Goal: Complete application form

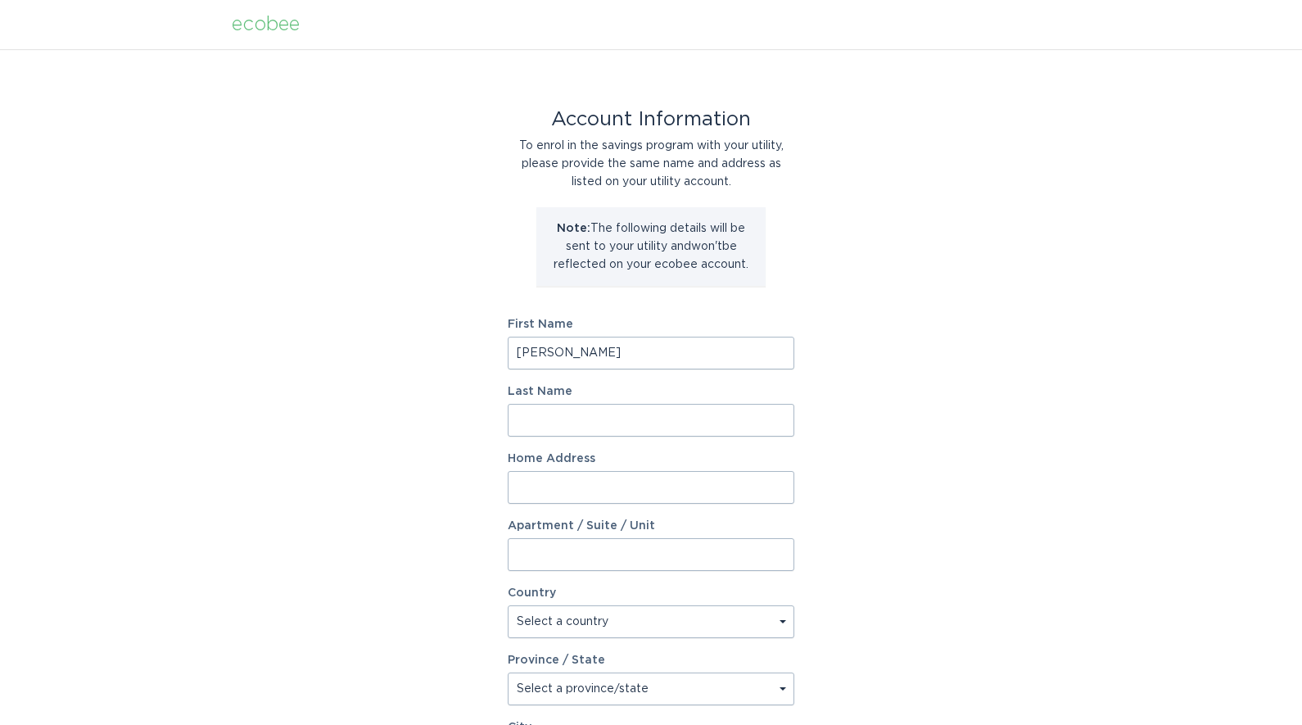
type input "[PERSON_NAME]"
click at [963, 378] on div "Account Information To enrol in the savings program with your utility, please p…" at bounding box center [651, 501] width 1302 height 905
click at [587, 486] on input "Home Address" at bounding box center [651, 487] width 287 height 33
paste input "[STREET_ADDRESS]"
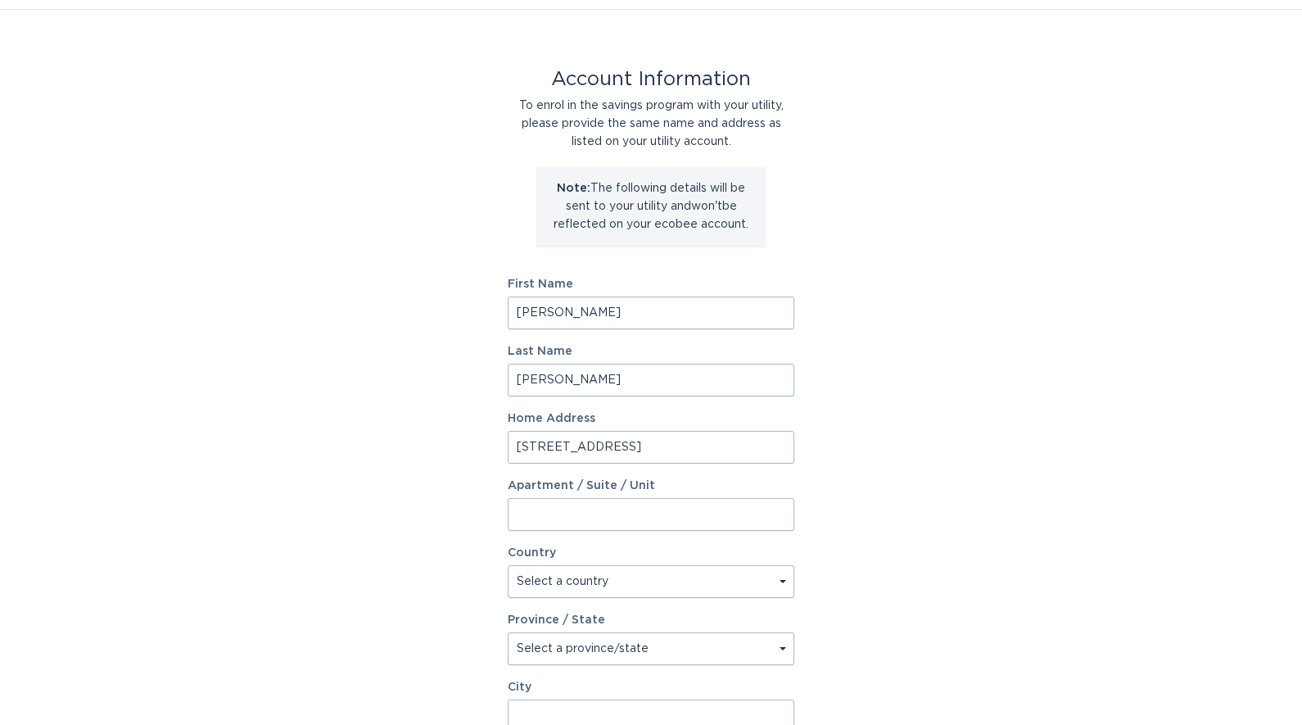
scroll to position [63, 0]
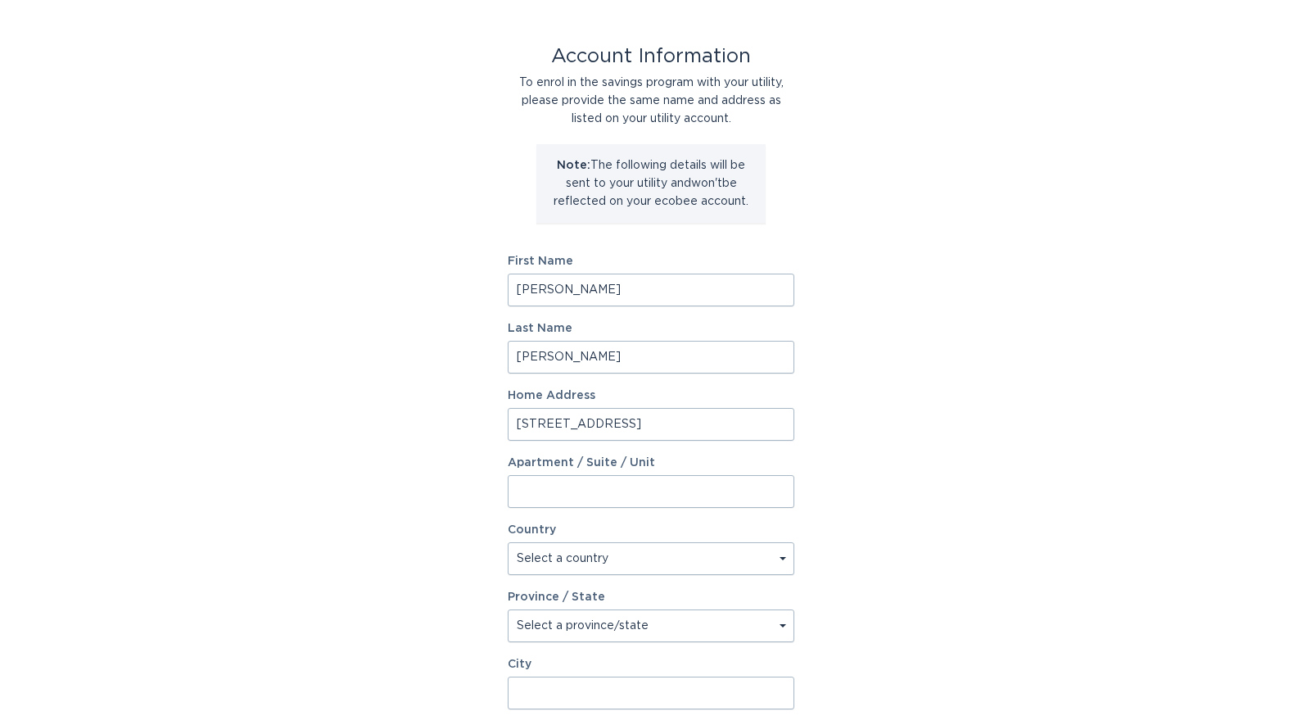
type input "[STREET_ADDRESS]"
click at [582, 486] on input "Apartment / Suite / Unit" at bounding box center [651, 491] width 287 height 33
type input "113"
drag, startPoint x: 624, startPoint y: 425, endPoint x: 645, endPoint y: 424, distance: 21.3
click at [645, 424] on input "[STREET_ADDRESS]" at bounding box center [651, 424] width 287 height 33
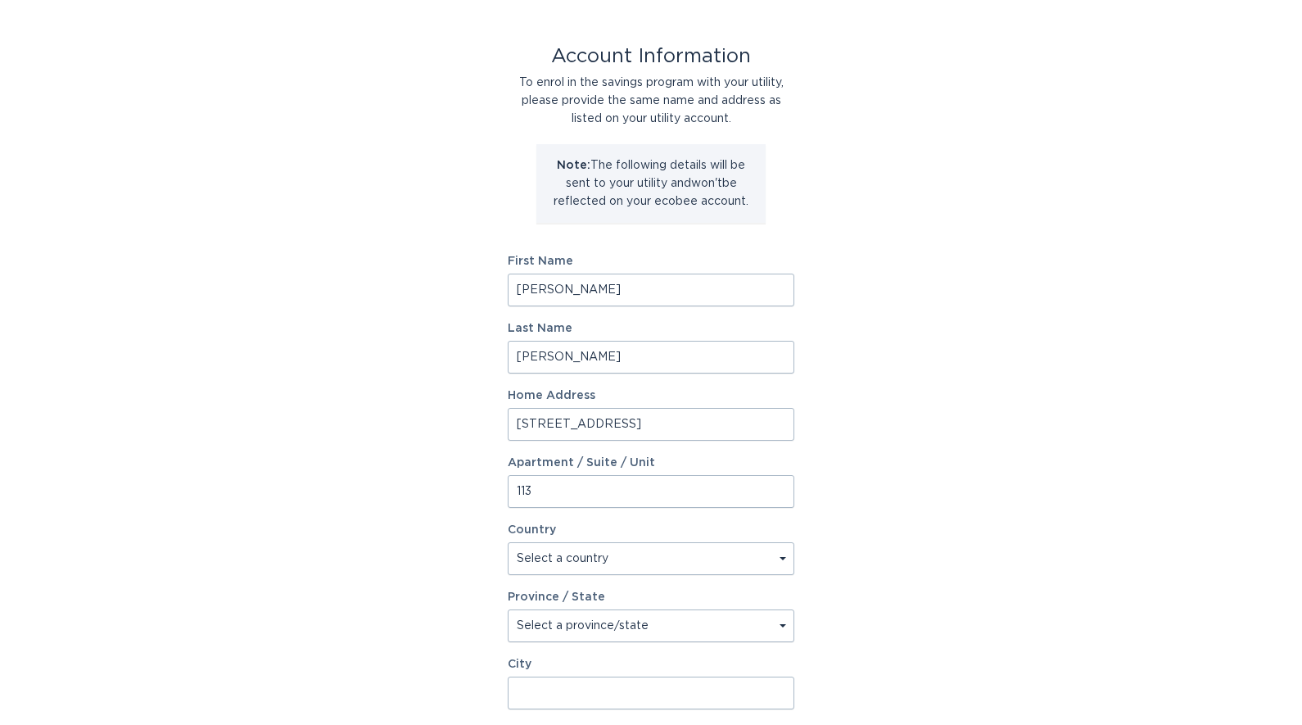
drag, startPoint x: 623, startPoint y: 424, endPoint x: 727, endPoint y: 418, distance: 104.2
click at [727, 418] on input "[STREET_ADDRESS]" at bounding box center [651, 424] width 287 height 33
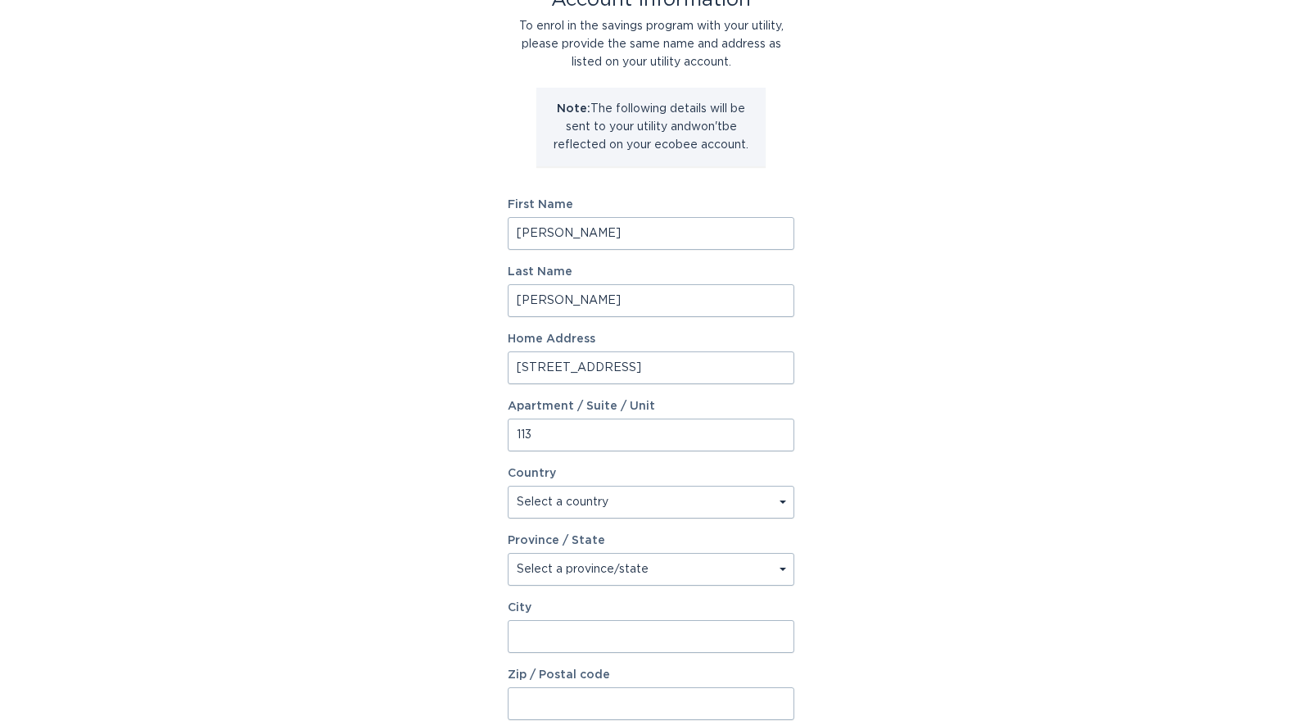
scroll to position [123, 0]
type input "[STREET_ADDRESS]"
paste input "[PERSON_NAME]"
type input "[PERSON_NAME]"
drag, startPoint x: 626, startPoint y: 364, endPoint x: 727, endPoint y: 364, distance: 101.6
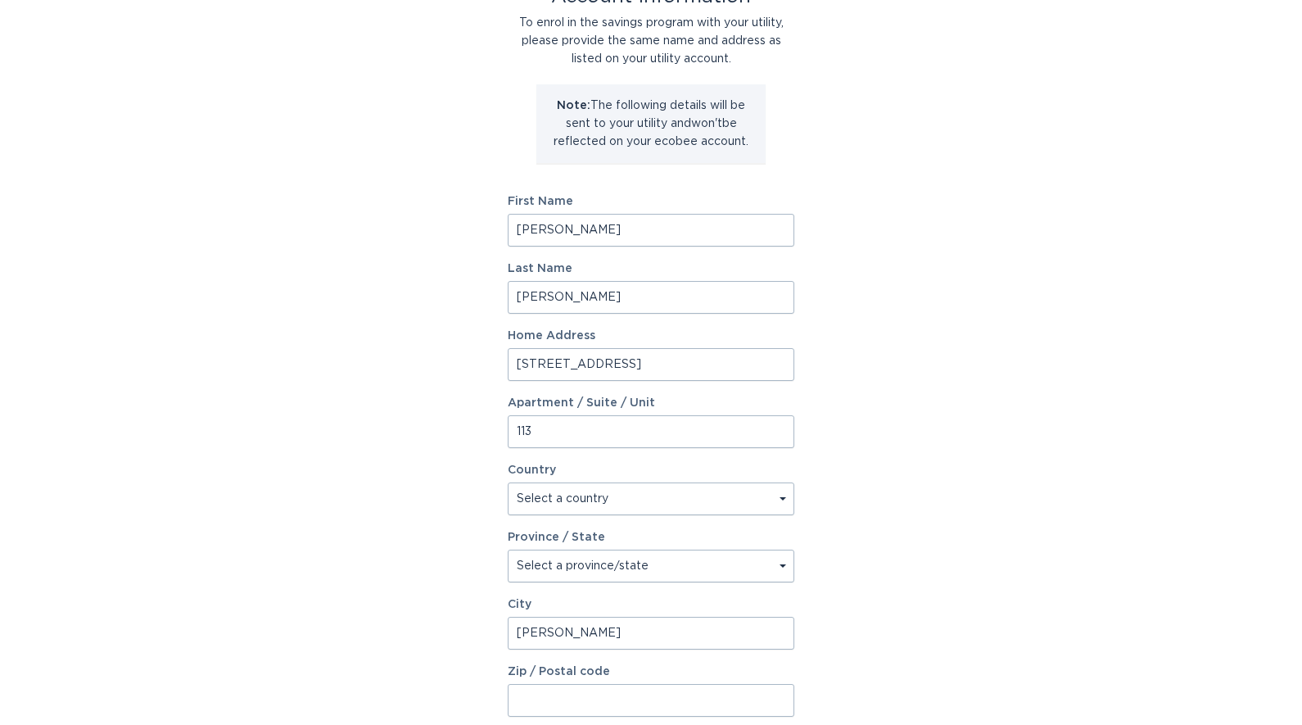
click at [727, 364] on input "[STREET_ADDRESS]" at bounding box center [651, 364] width 287 height 33
drag, startPoint x: 704, startPoint y: 361, endPoint x: 649, endPoint y: 361, distance: 55.7
click at [649, 361] on input "[STREET_ADDRESS]" at bounding box center [651, 364] width 287 height 33
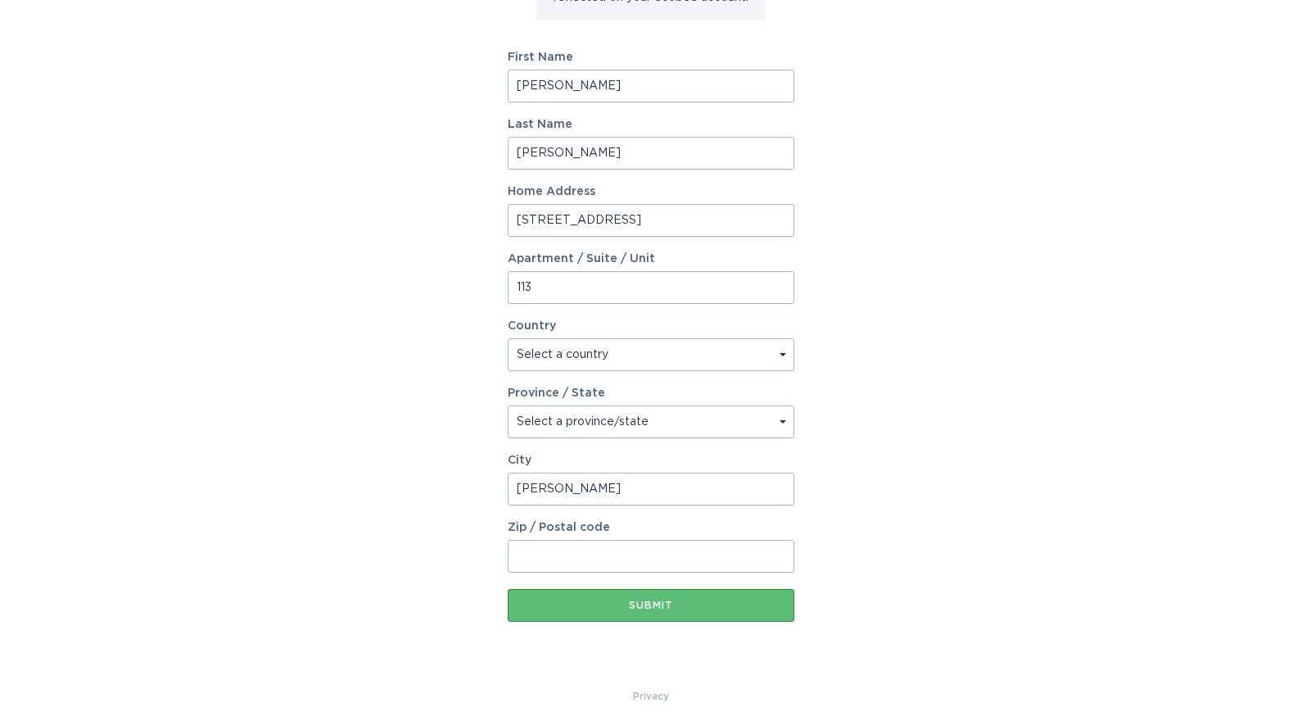
scroll to position [272, 0]
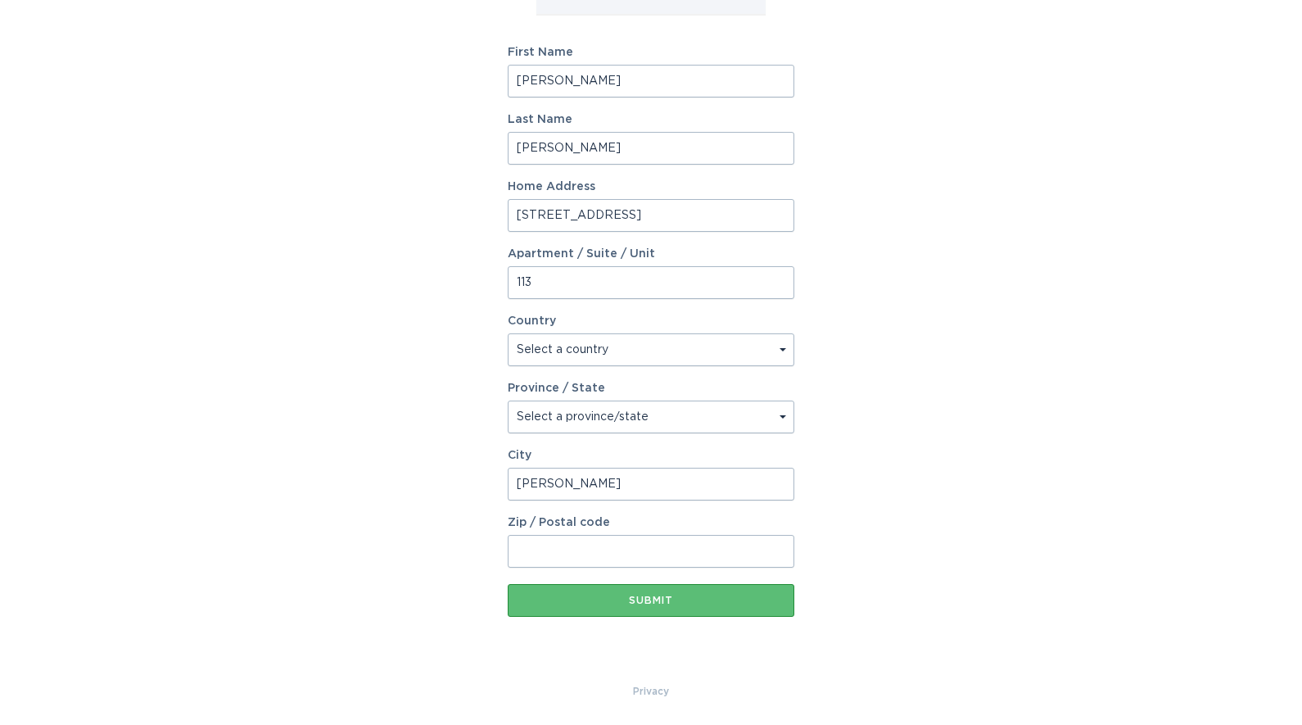
type input "[STREET_ADDRESS]"
paste input "90292"
type input "90292"
select select "US"
select select "CA"
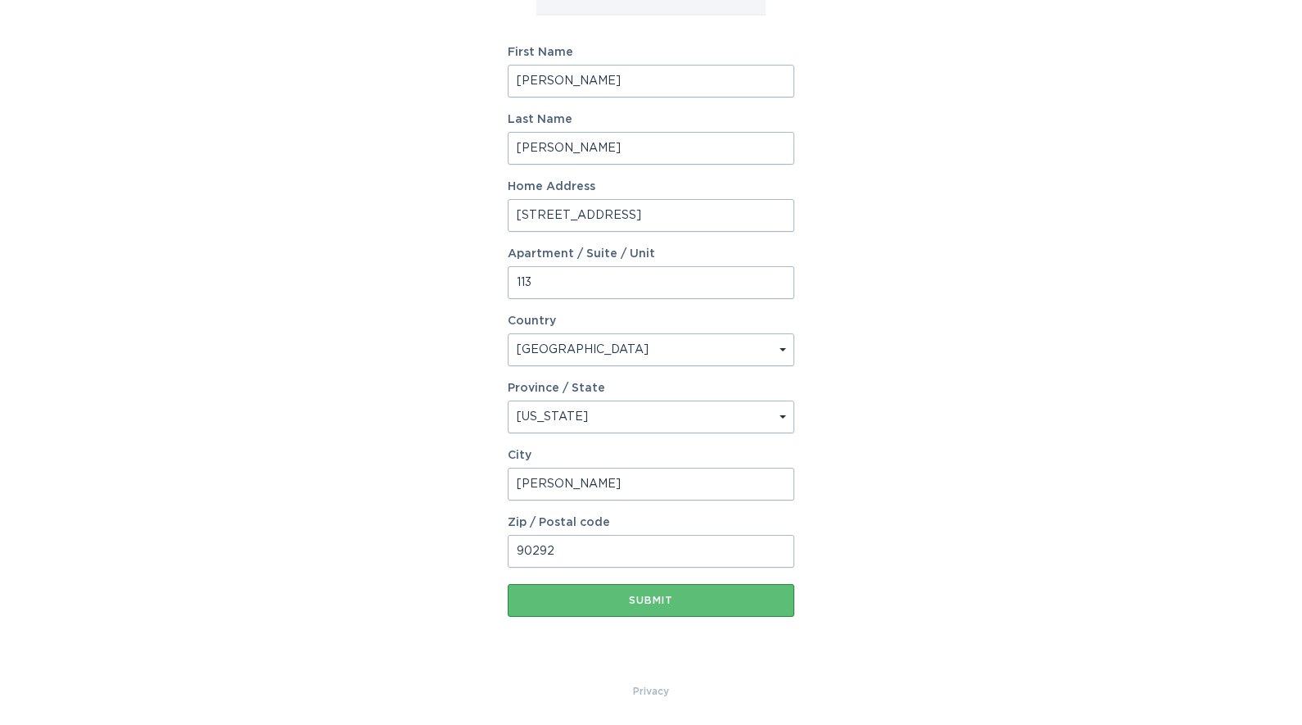
click at [703, 217] on input "[STREET_ADDRESS]" at bounding box center [651, 215] width 287 height 33
type input "[STREET_ADDRESS]"
click at [430, 312] on div "Account Information To enrol in the savings program with your utility, please p…" at bounding box center [651, 229] width 1302 height 905
click at [595, 608] on button "Submit" at bounding box center [651, 600] width 287 height 33
